Goal: Manage account settings

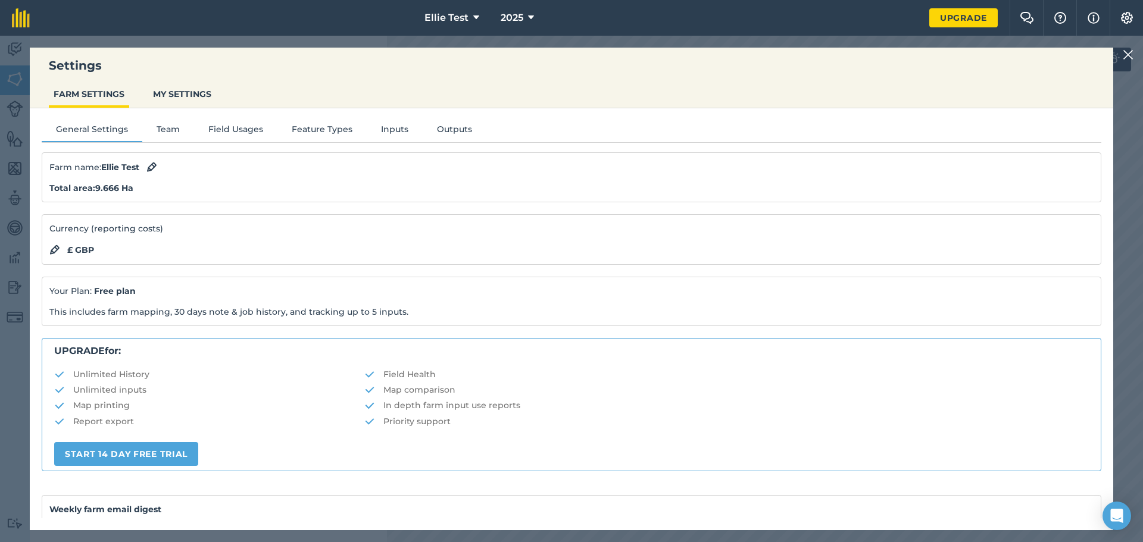
scroll to position [149, 0]
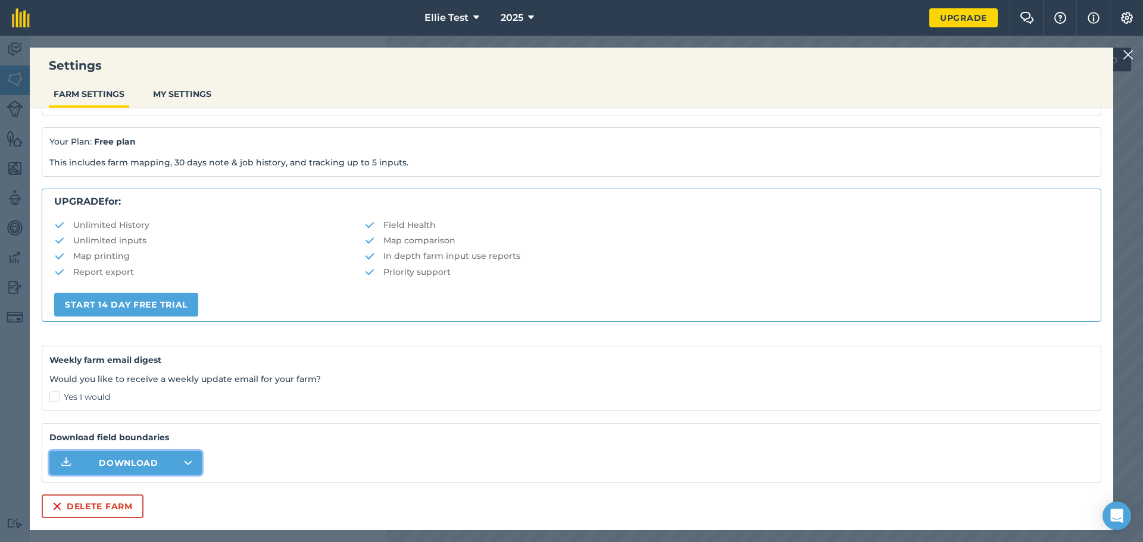
click at [1125, 53] on img at bounding box center [1128, 55] width 11 height 14
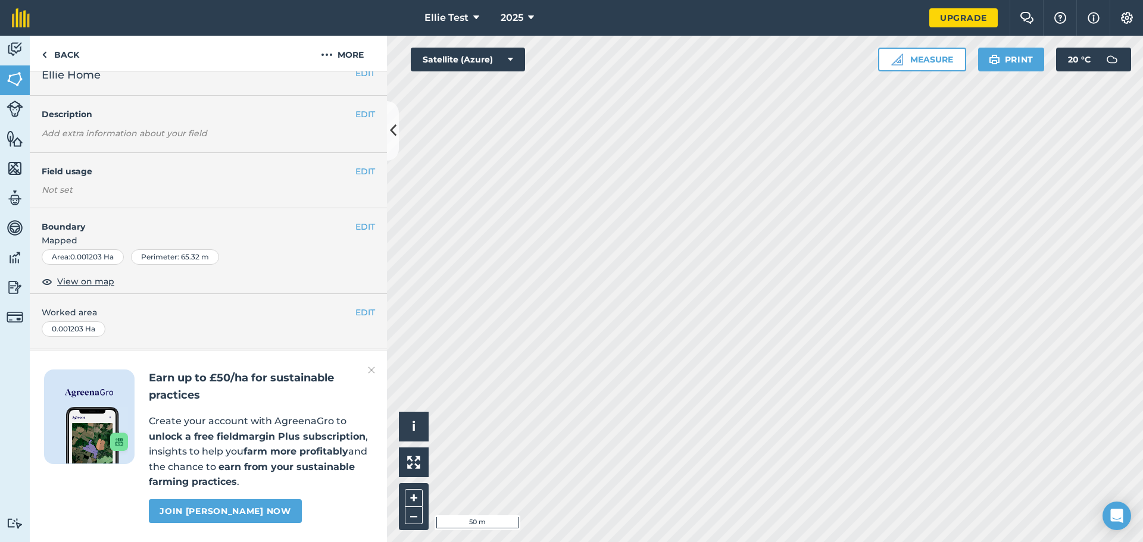
scroll to position [50, 0]
click at [18, 48] on img at bounding box center [15, 49] width 17 height 18
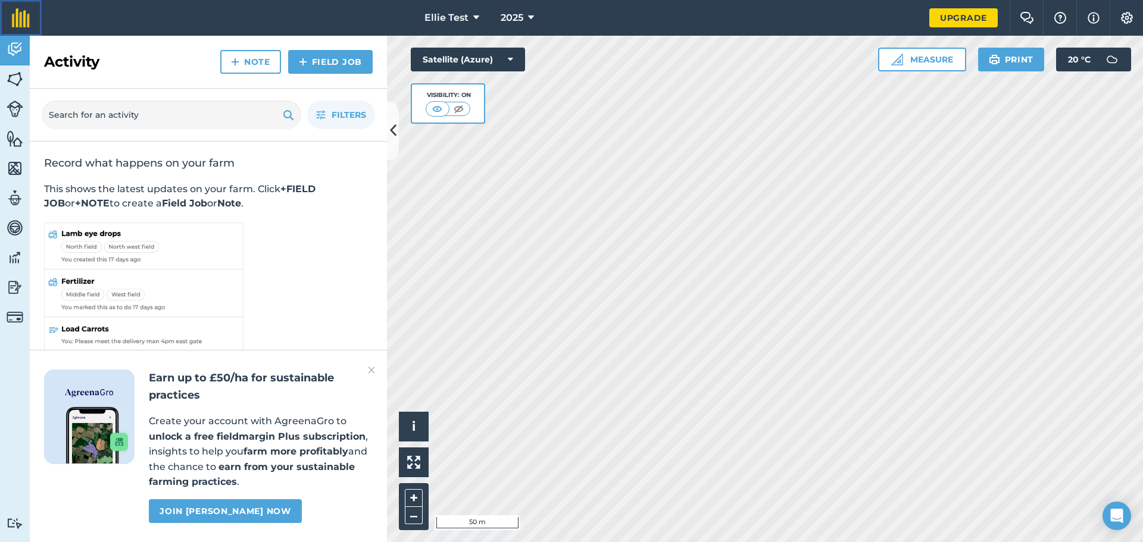
click at [14, 13] on img at bounding box center [21, 17] width 18 height 19
click at [453, 22] on span "Ellie Test" at bounding box center [447, 18] width 44 height 14
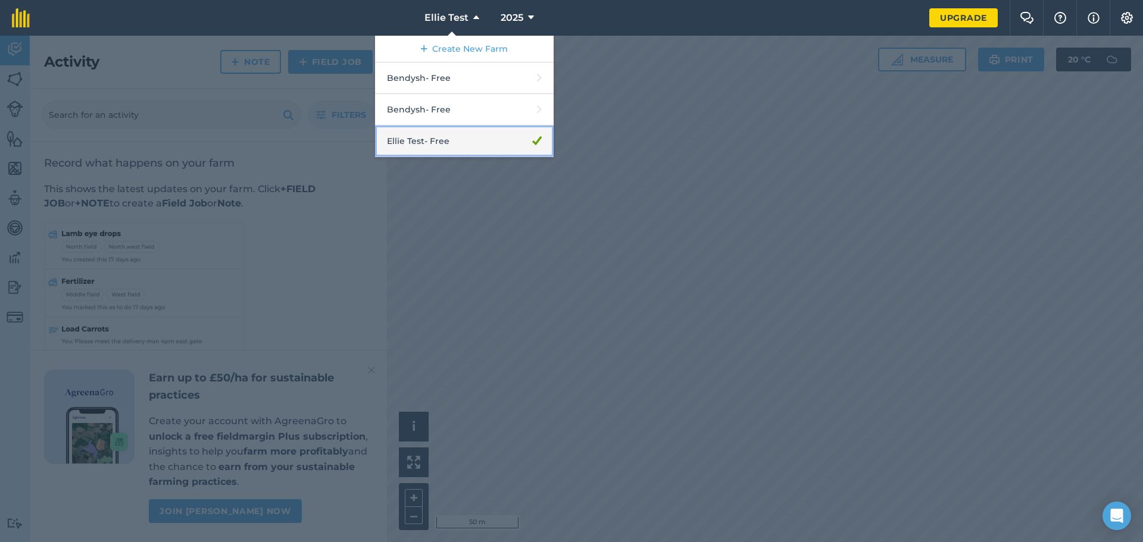
click at [449, 145] on link "[PERSON_NAME] Test - Free" at bounding box center [464, 142] width 179 height 32
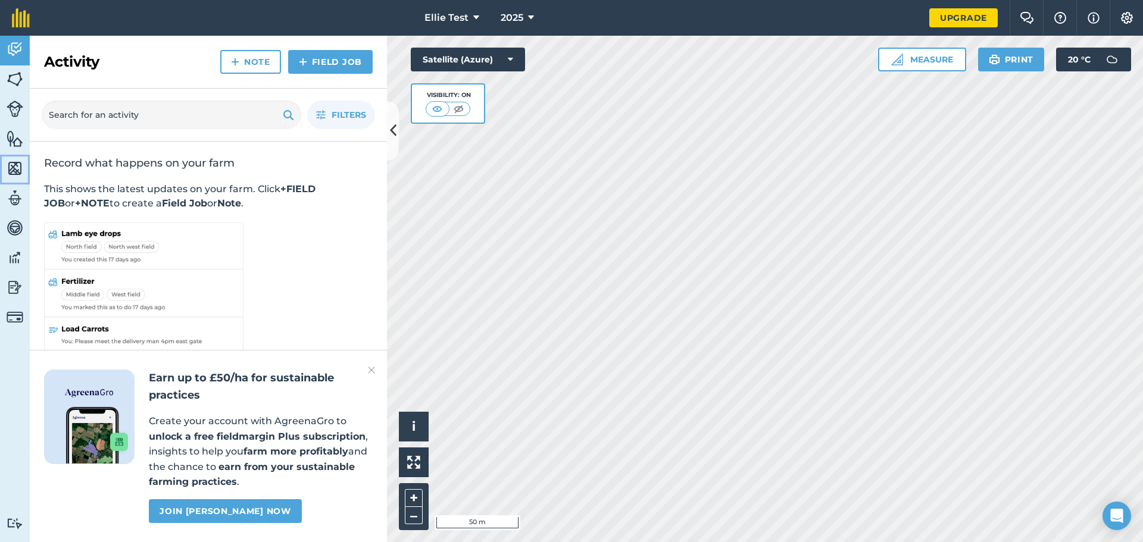
click at [10, 169] on img at bounding box center [15, 169] width 17 height 18
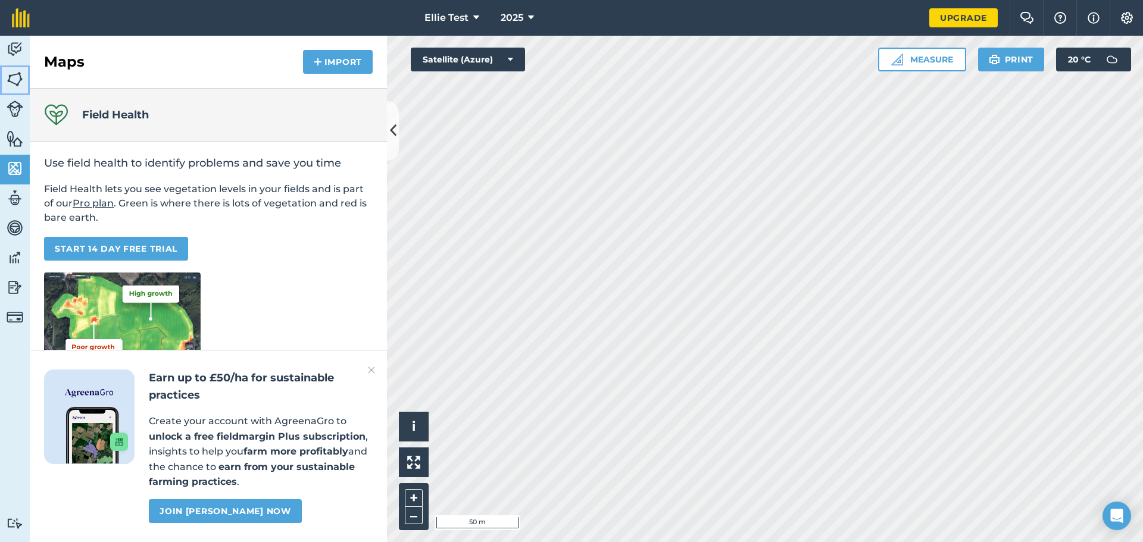
click at [8, 78] on img at bounding box center [15, 79] width 17 height 18
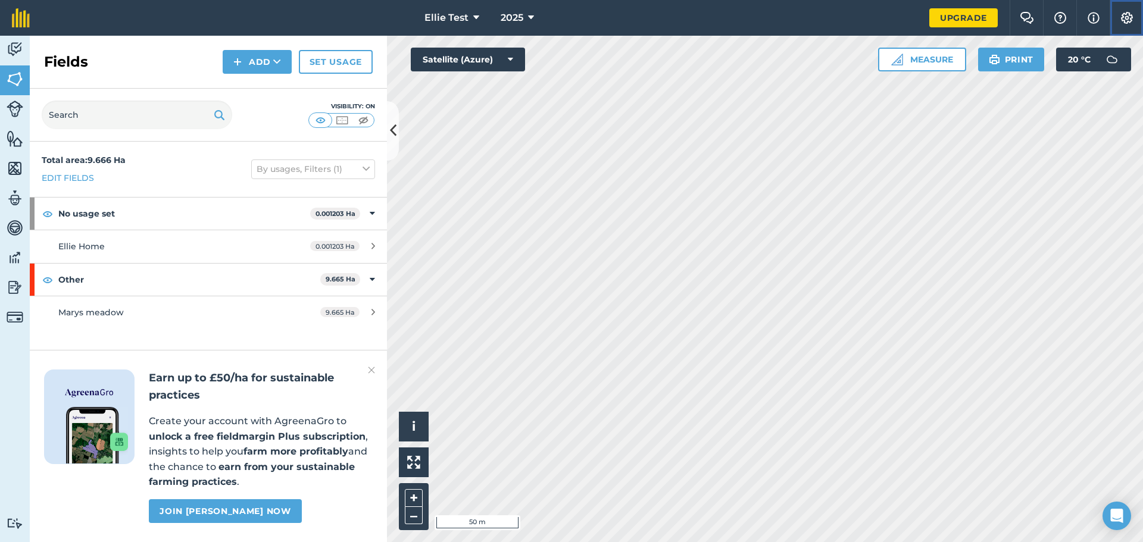
click at [1128, 17] on img at bounding box center [1127, 18] width 14 height 12
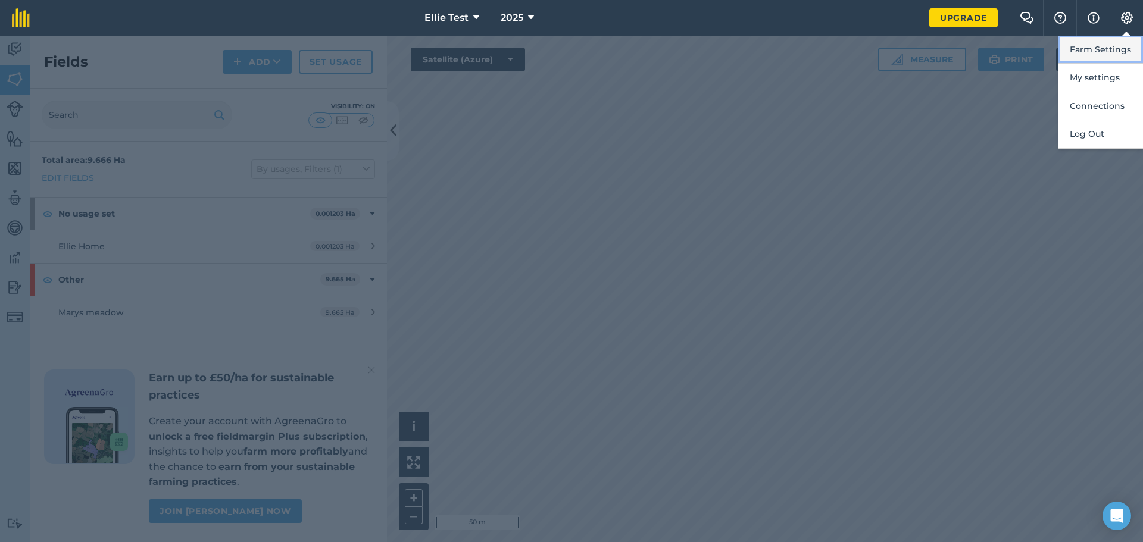
click at [1114, 51] on button "Farm Settings" at bounding box center [1100, 50] width 85 height 28
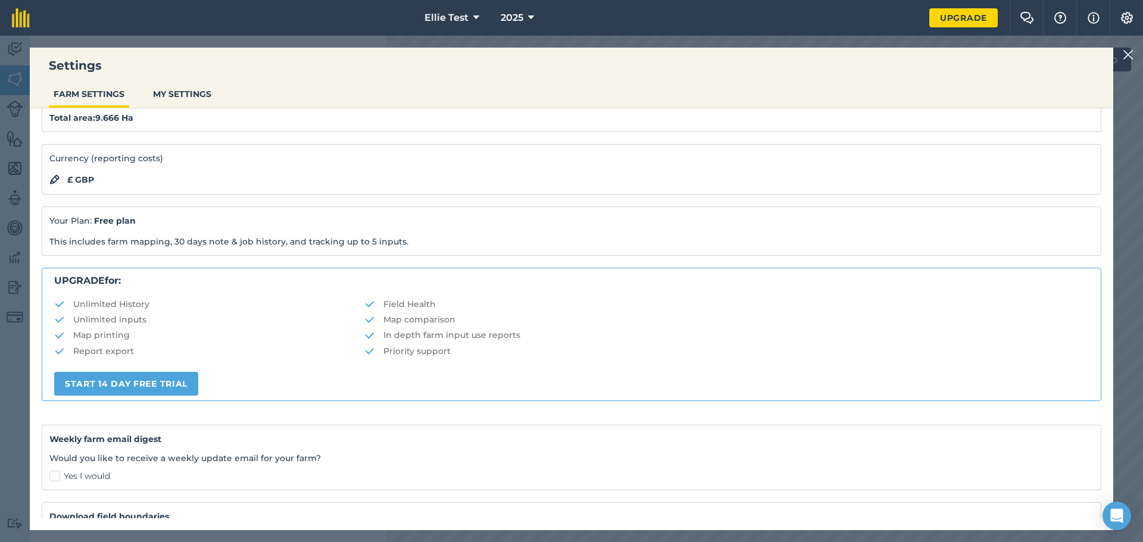
scroll to position [149, 0]
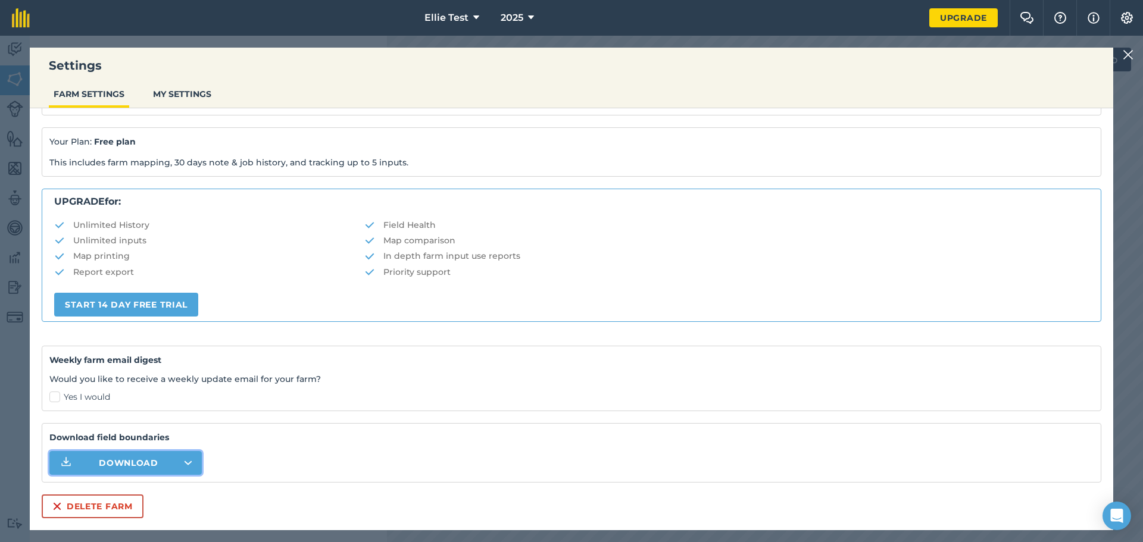
click at [139, 457] on span "Download" at bounding box center [129, 463] width 60 height 12
